Goal: Find specific page/section: Find specific page/section

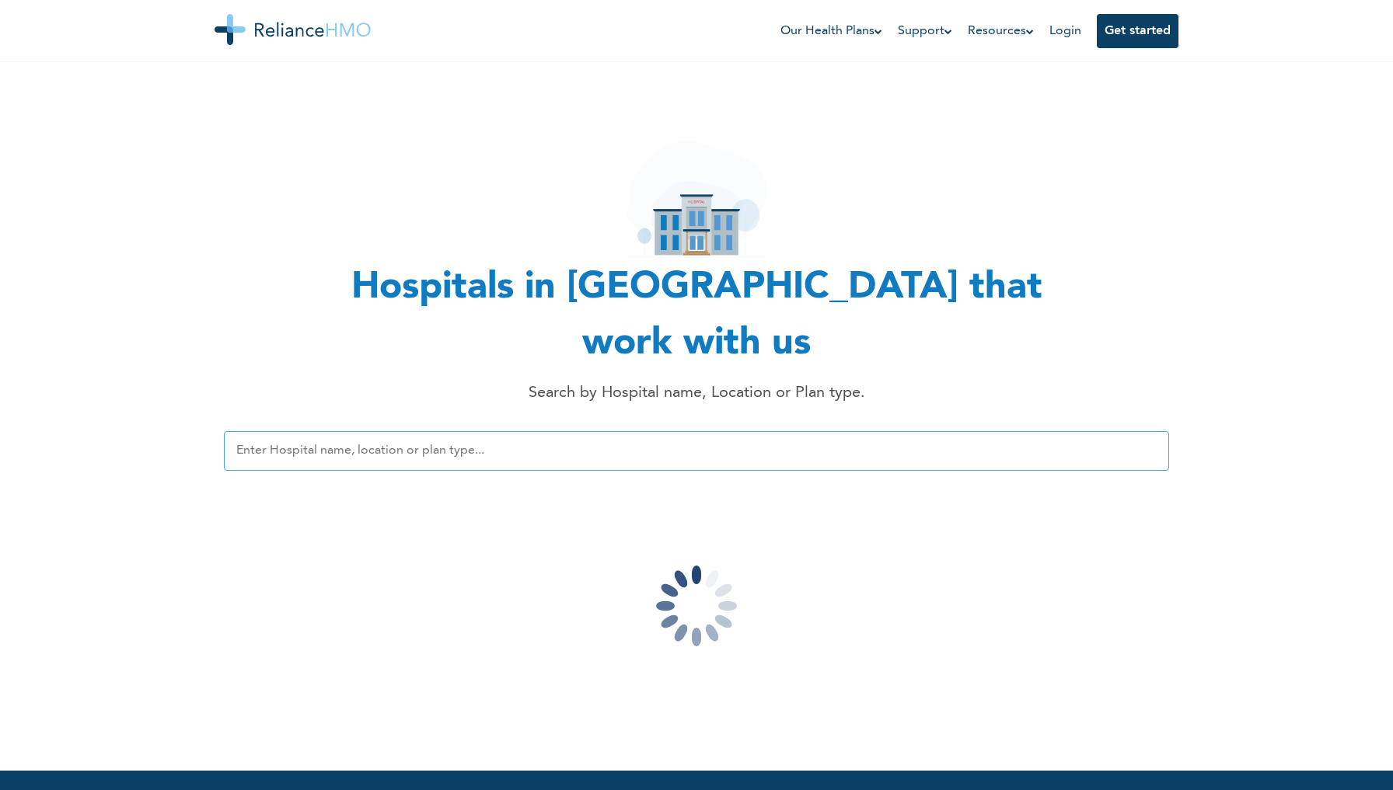
click at [493, 431] on input "text" at bounding box center [696, 451] width 945 height 40
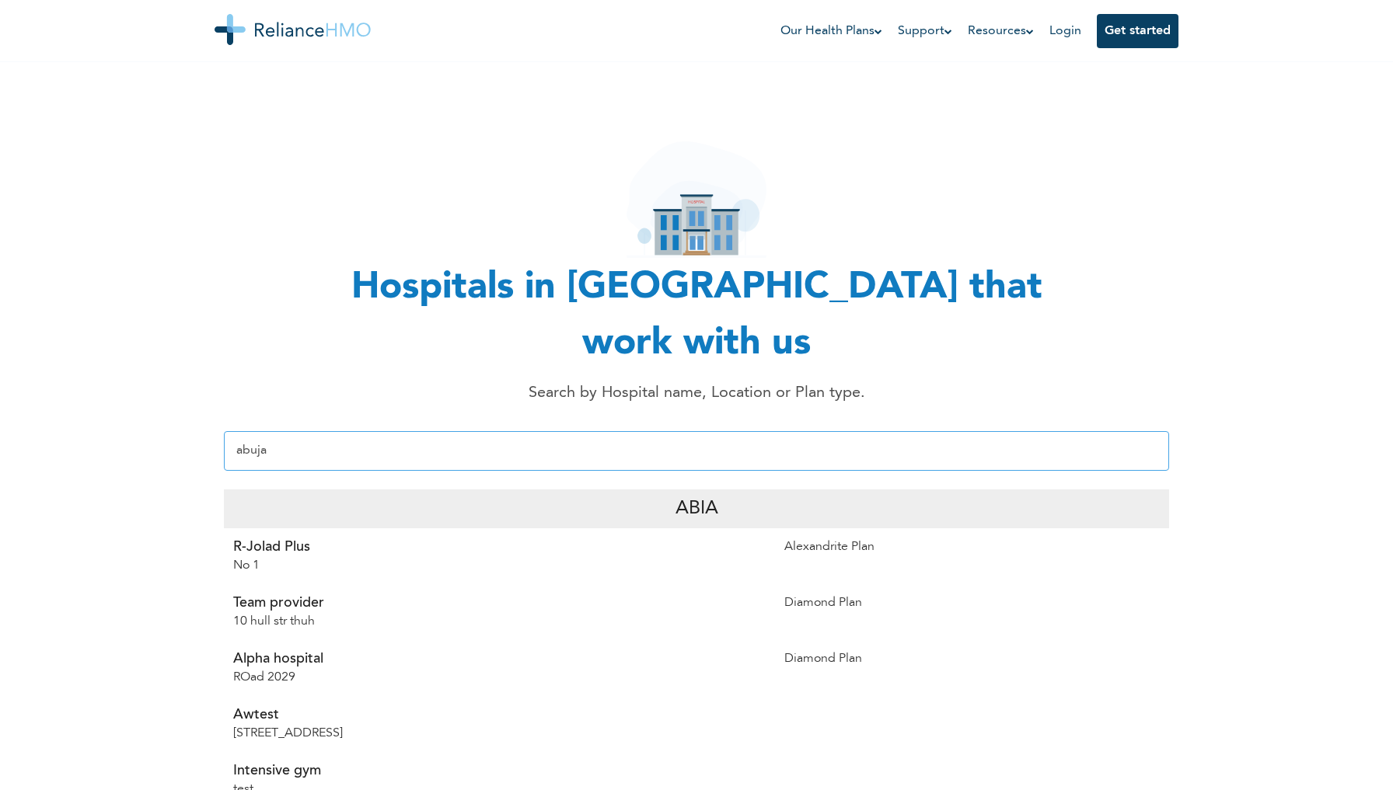
click at [324, 431] on input "abuja" at bounding box center [696, 451] width 945 height 40
type input "a"
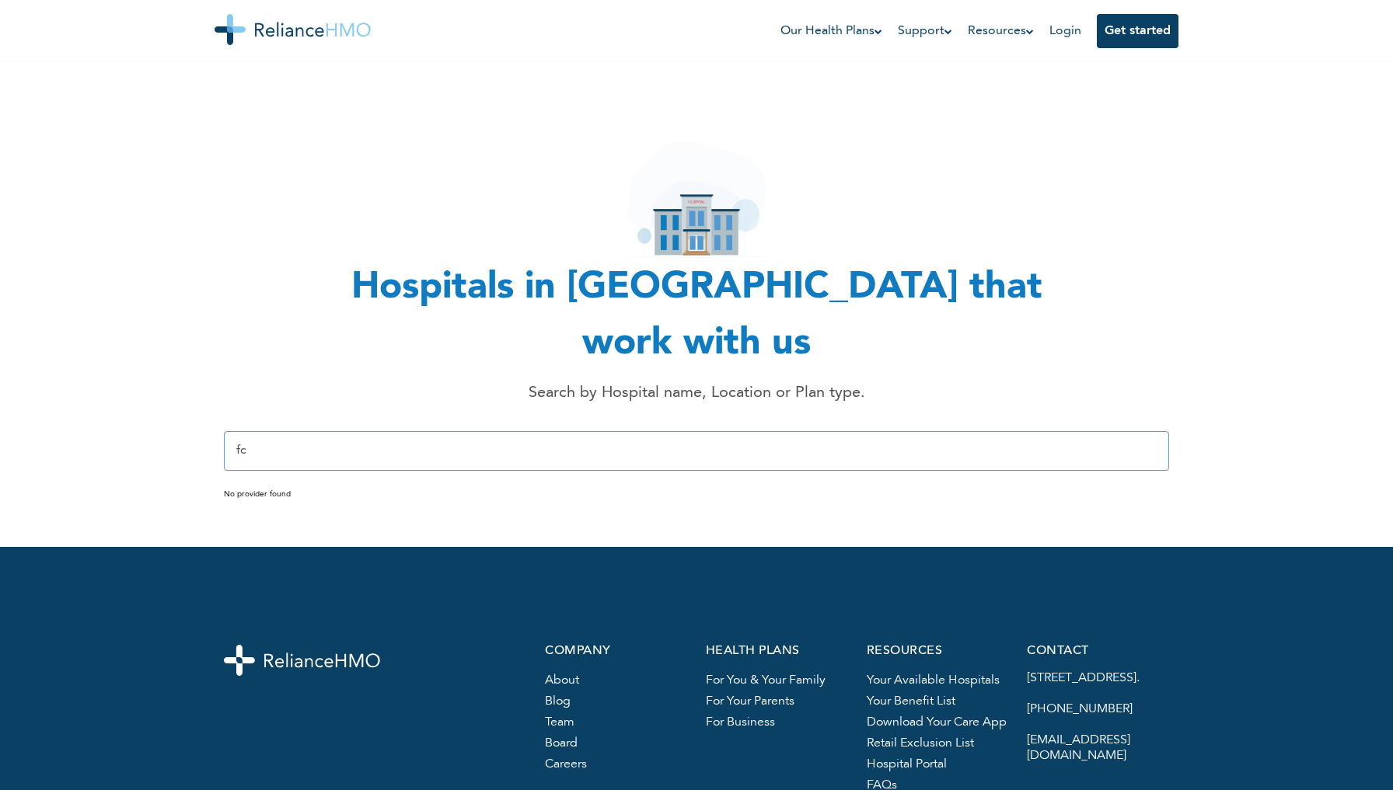
type input "f"
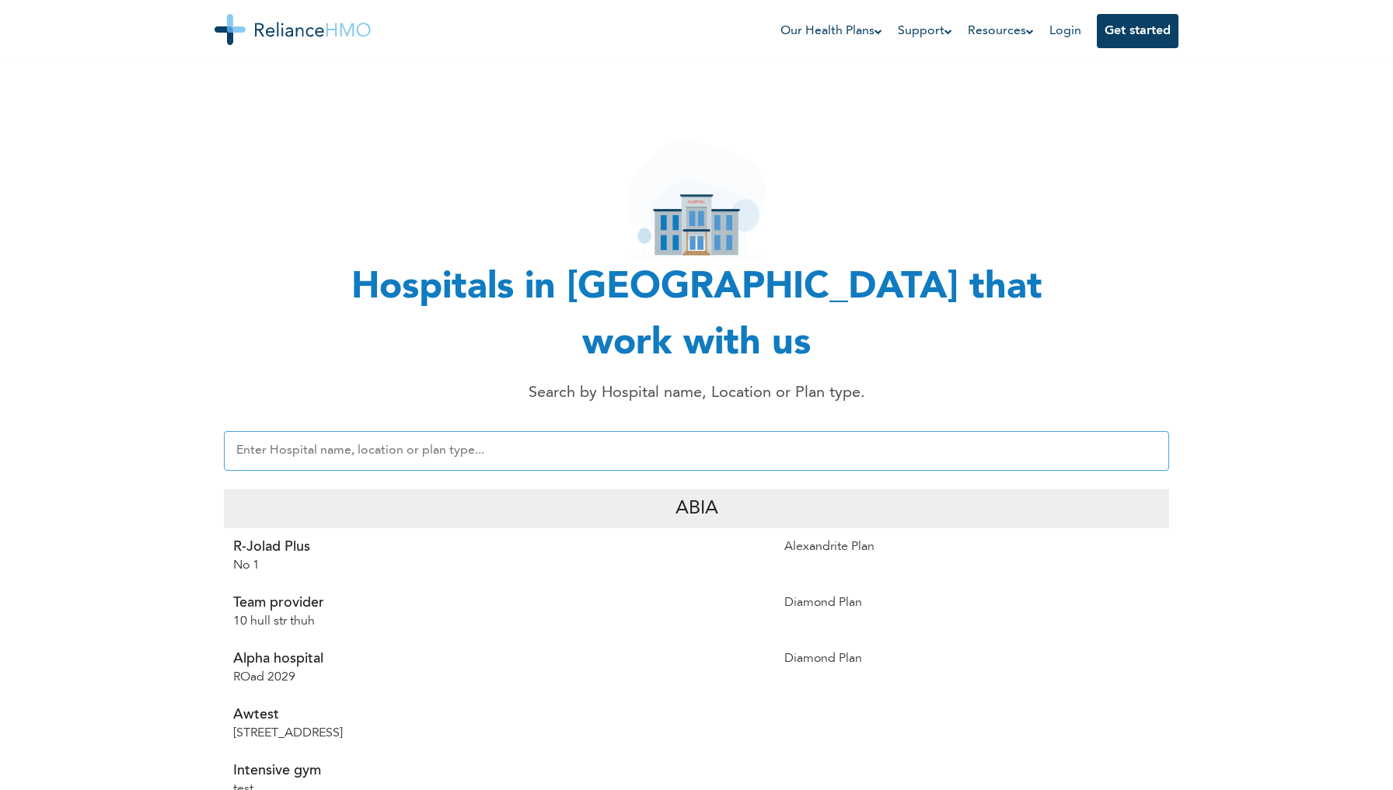
click at [797, 431] on input "text" at bounding box center [696, 451] width 945 height 40
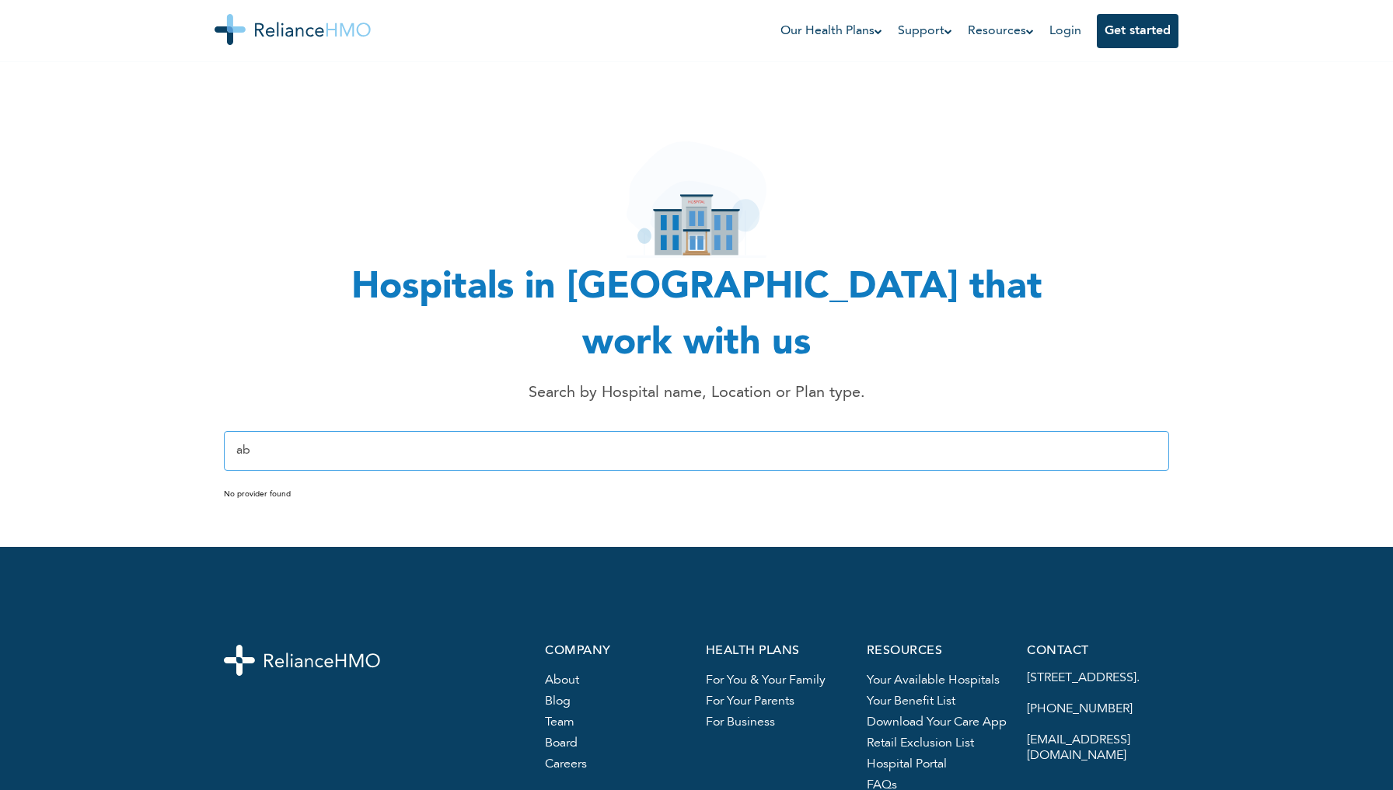
type input "a"
type input "f"
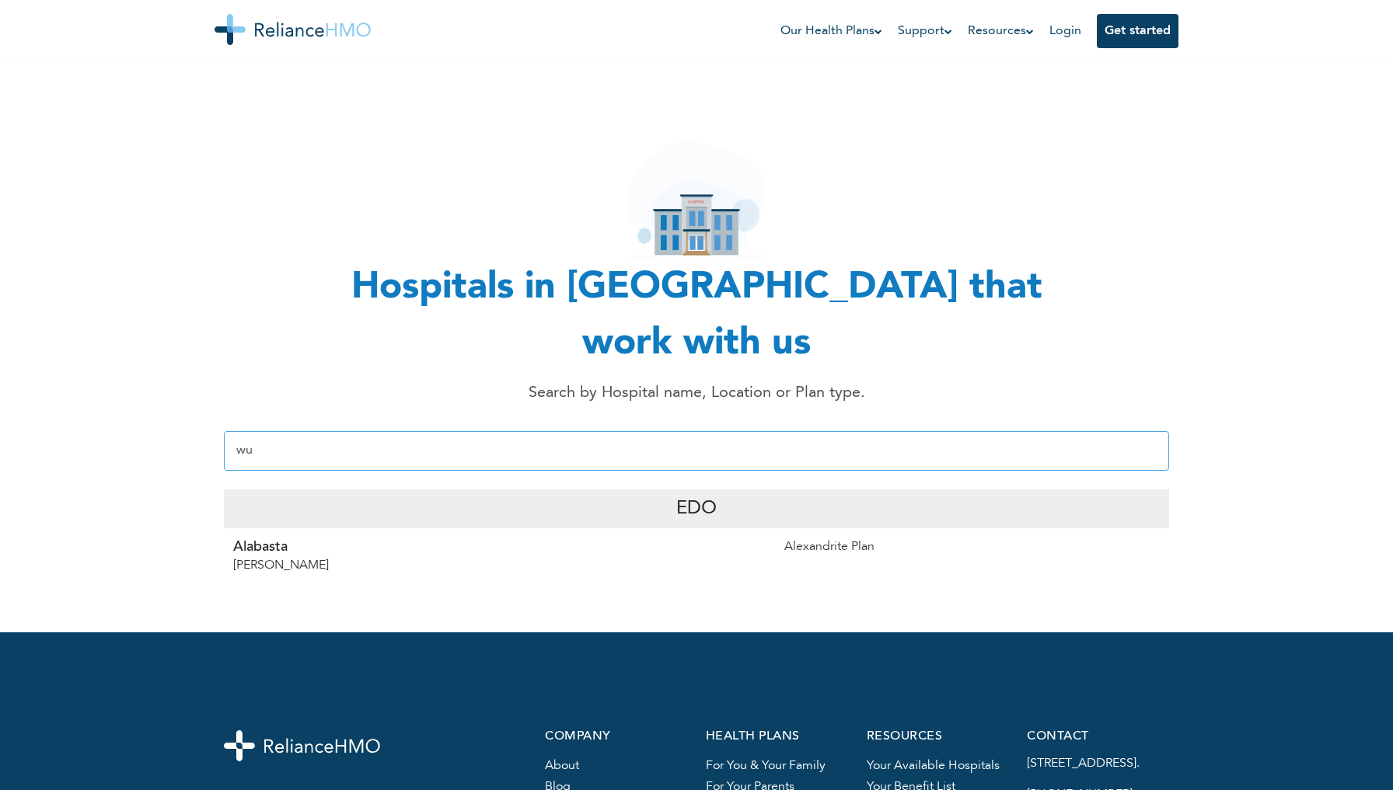
type input "w"
